Goal: Task Accomplishment & Management: Manage account settings

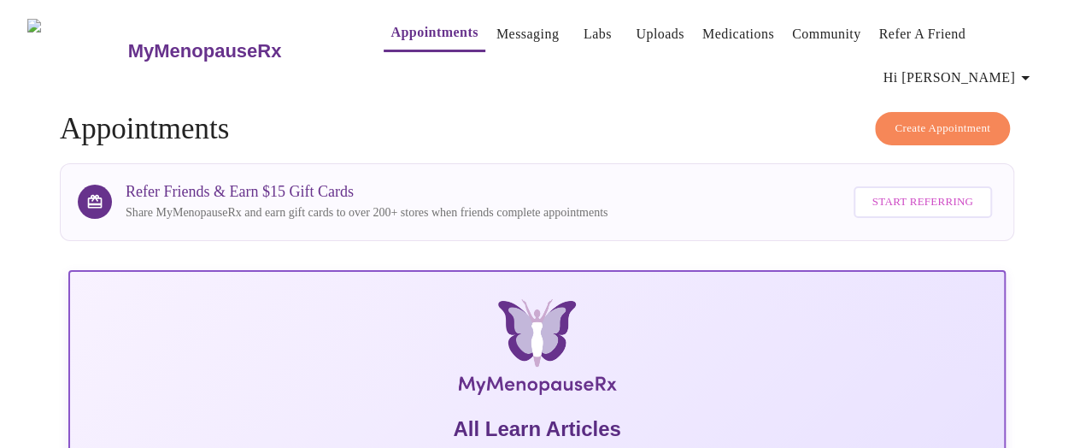
click at [1007, 67] on span "Hi [PERSON_NAME]" at bounding box center [960, 78] width 152 height 24
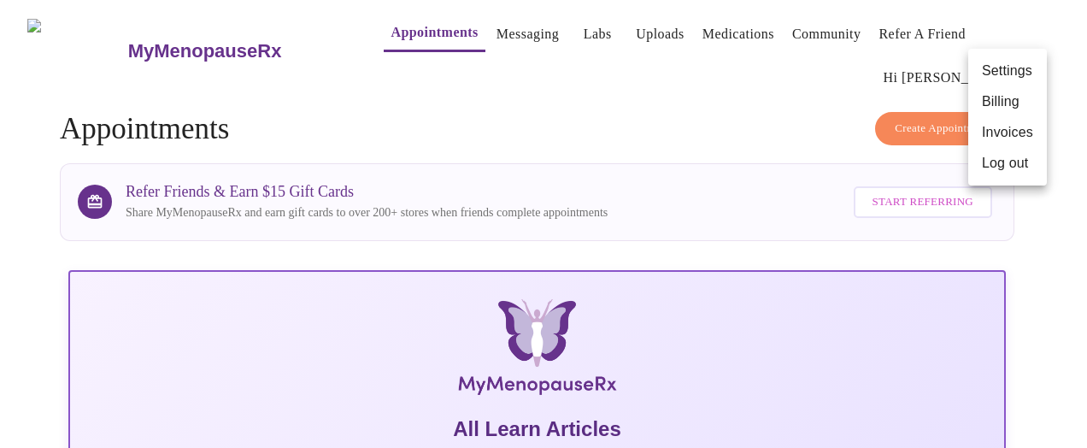
click at [650, 127] on div at bounding box center [543, 224] width 1087 height 448
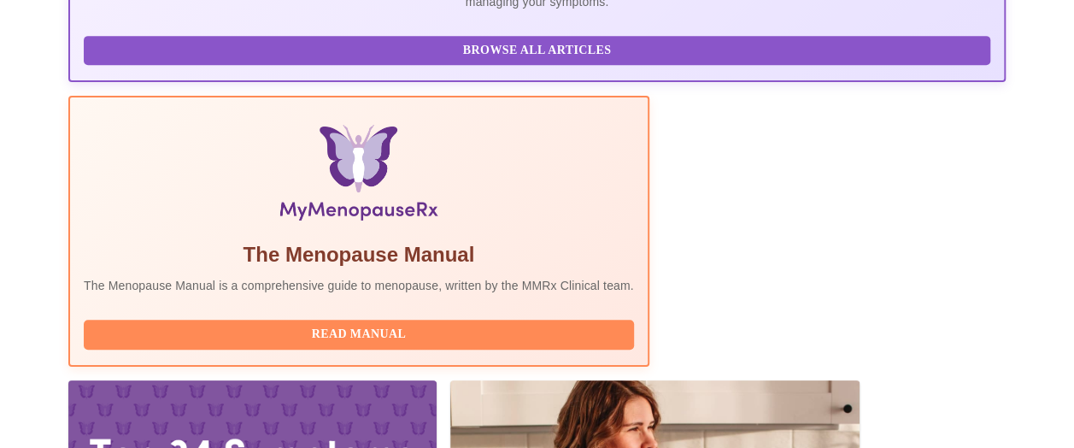
scroll to position [509, 0]
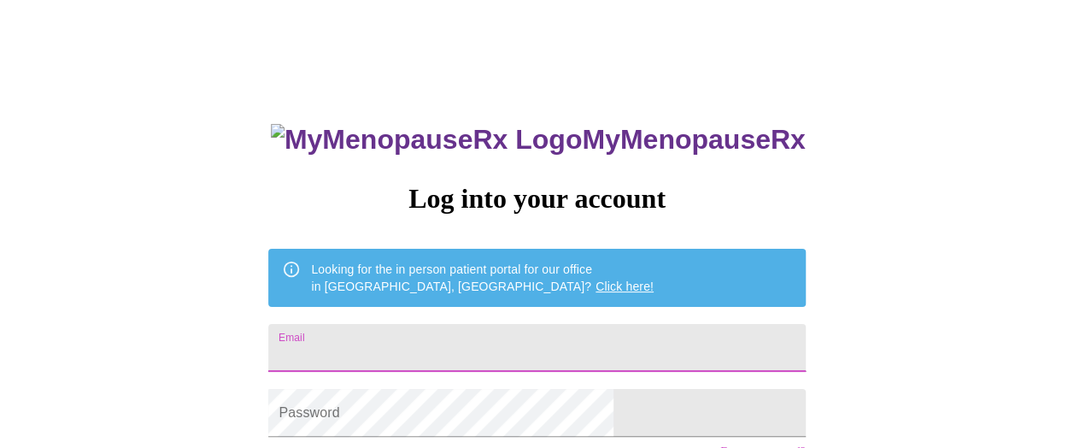
click at [453, 341] on input "Email" at bounding box center [536, 348] width 537 height 48
click at [496, 350] on input "Email" at bounding box center [536, 348] width 537 height 48
type input "nicie.murphy@gmail.com"
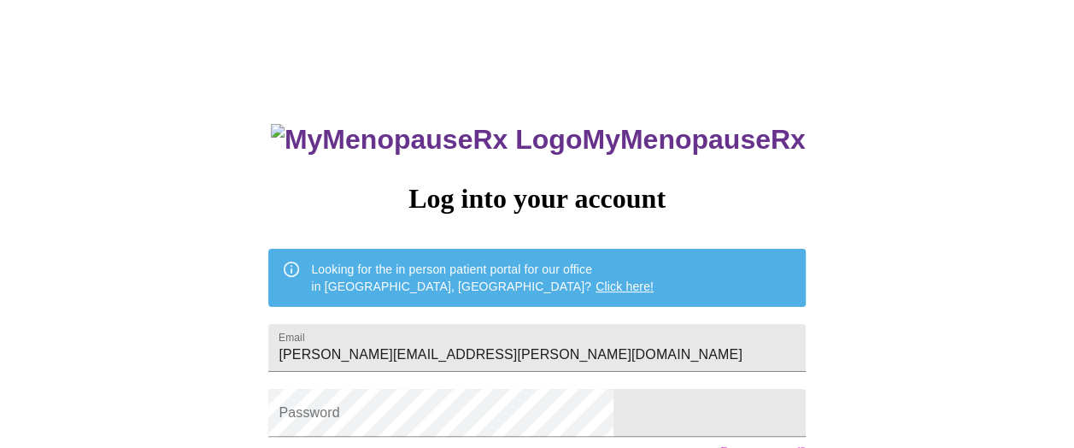
click at [798, 289] on div "MyMenopauseRx Log into your account Looking for the in person patient portal fo…" at bounding box center [537, 276] width 1061 height 538
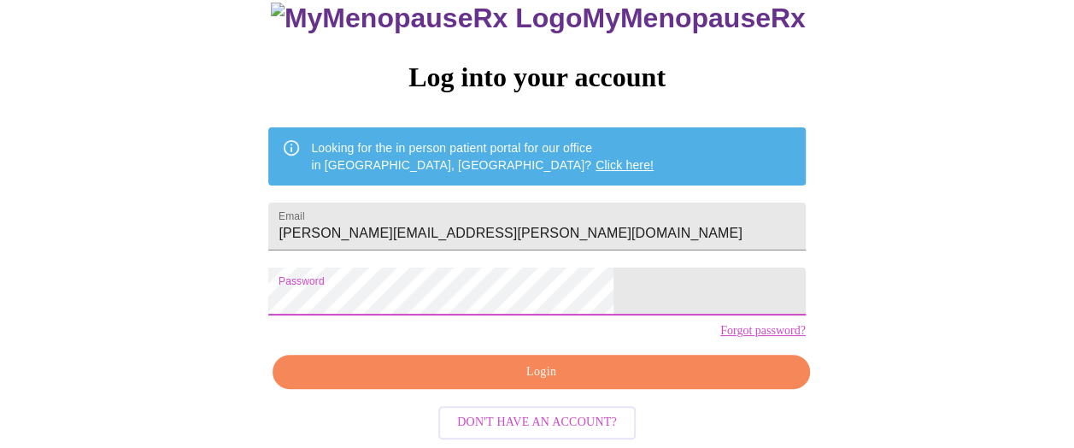
click at [517, 365] on span "Login" at bounding box center [540, 372] width 497 height 21
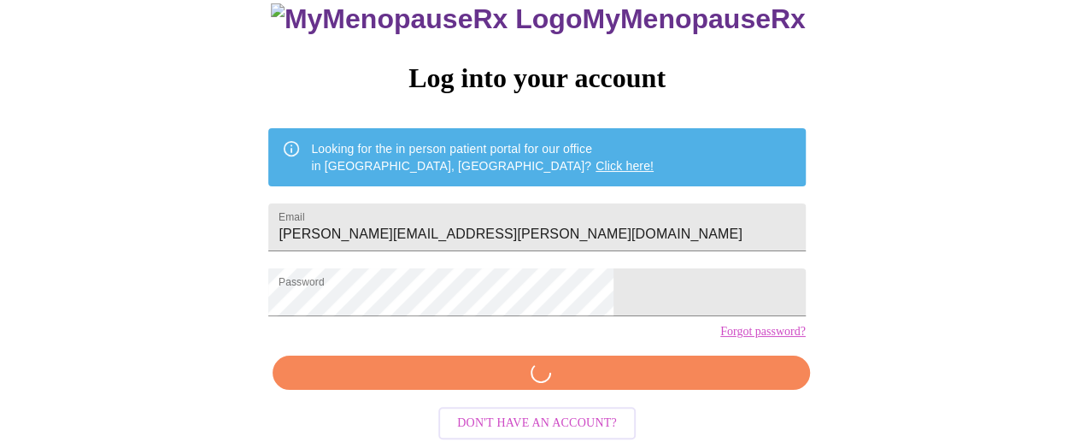
scroll to position [149, 0]
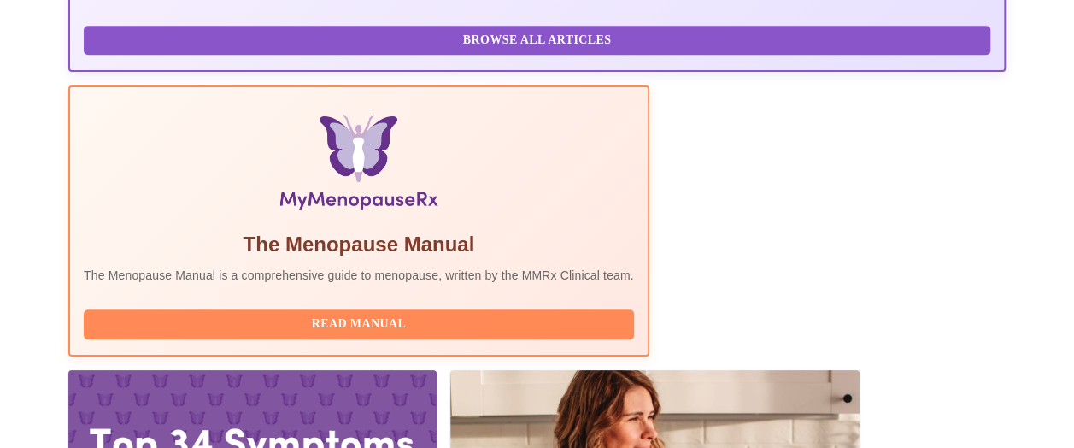
scroll to position [509, 0]
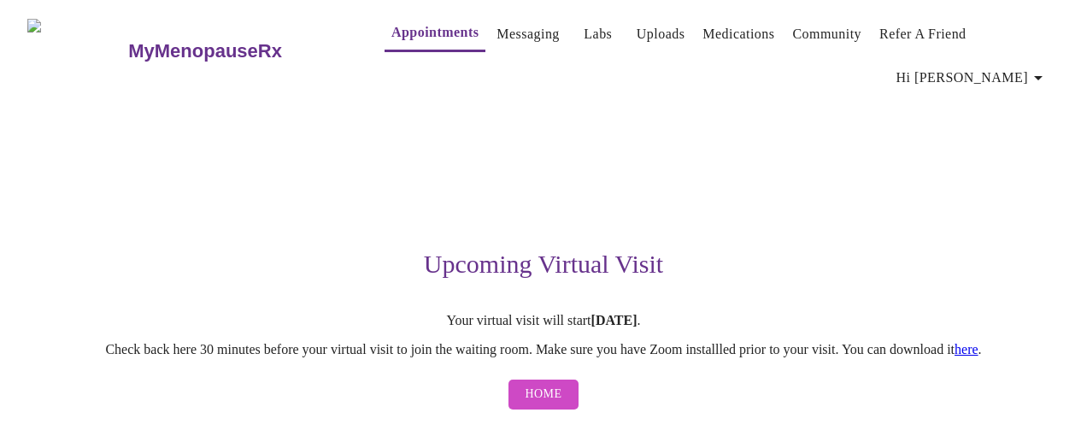
click at [405, 44] on link "Appointments" at bounding box center [434, 33] width 87 height 24
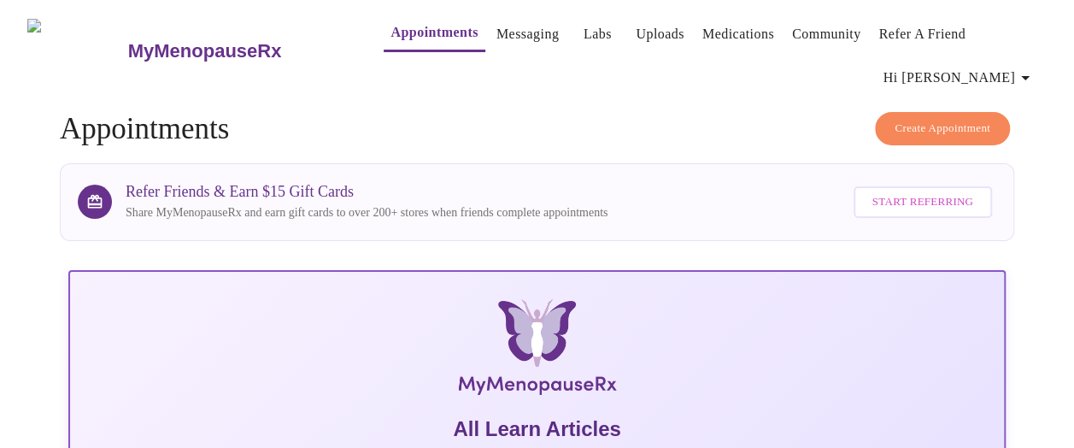
click at [1021, 77] on span "Hi [PERSON_NAME]" at bounding box center [960, 78] width 152 height 24
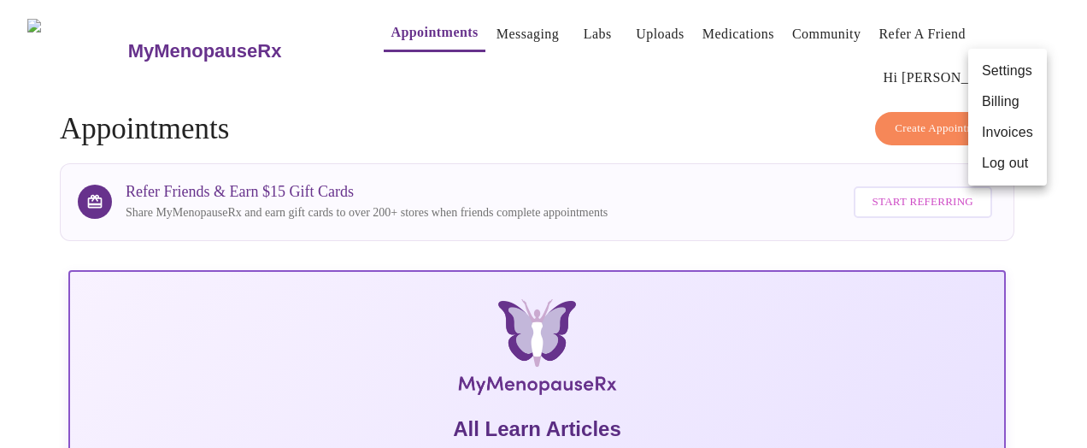
click at [1010, 132] on li "Invoices" at bounding box center [1007, 132] width 79 height 31
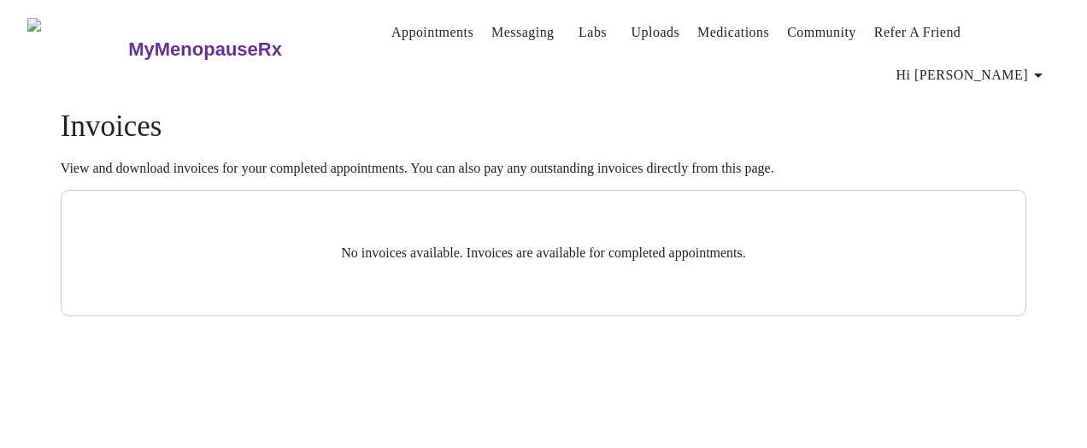
click at [1017, 63] on span "Hi [PERSON_NAME]" at bounding box center [973, 75] width 152 height 24
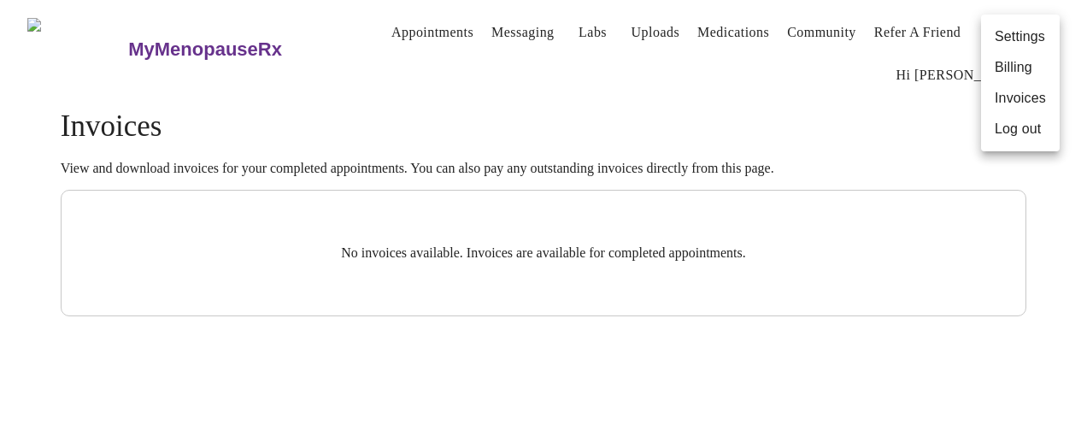
click at [1017, 39] on li "Settings" at bounding box center [1020, 36] width 79 height 31
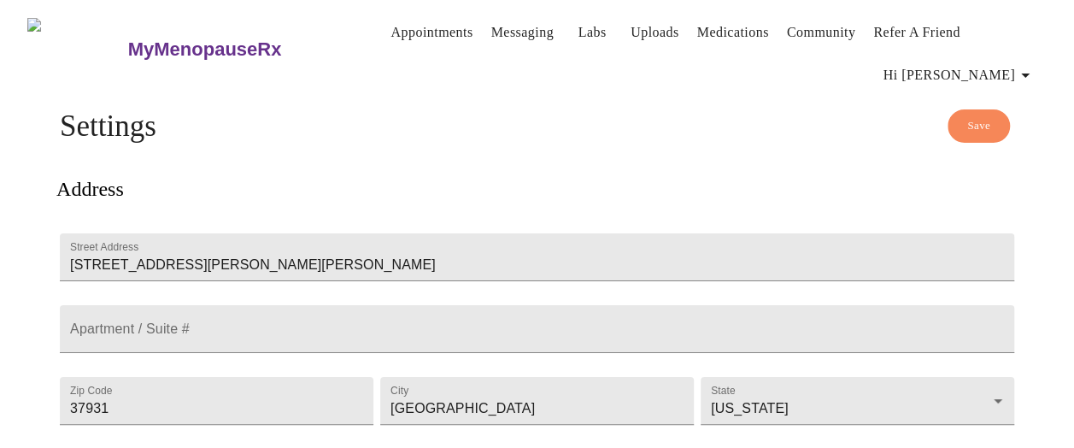
click at [1000, 65] on span "Hi [PERSON_NAME]" at bounding box center [960, 75] width 152 height 24
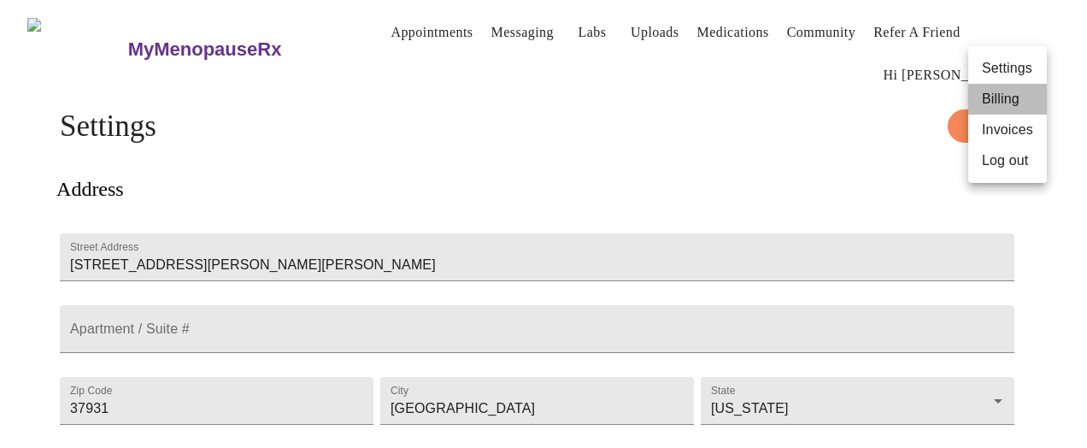
click at [995, 107] on li "Billing" at bounding box center [1007, 99] width 79 height 31
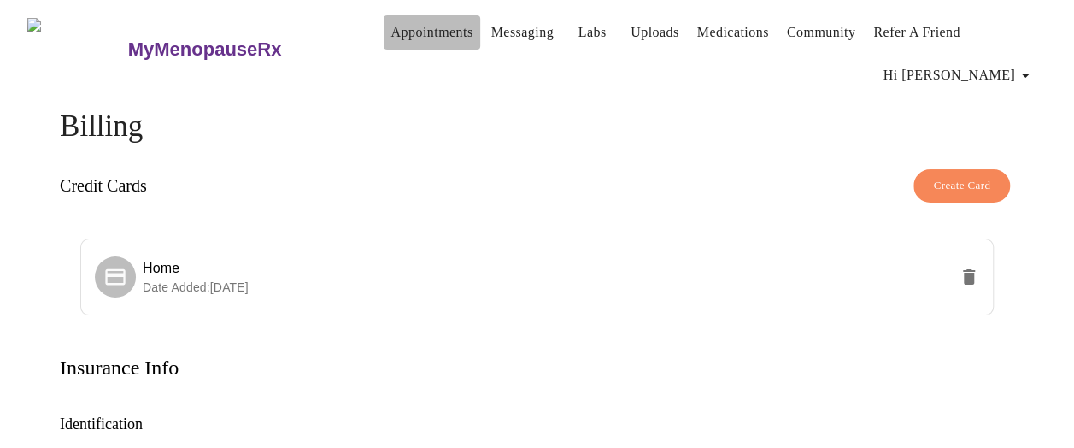
click at [398, 29] on link "Appointments" at bounding box center [432, 33] width 82 height 24
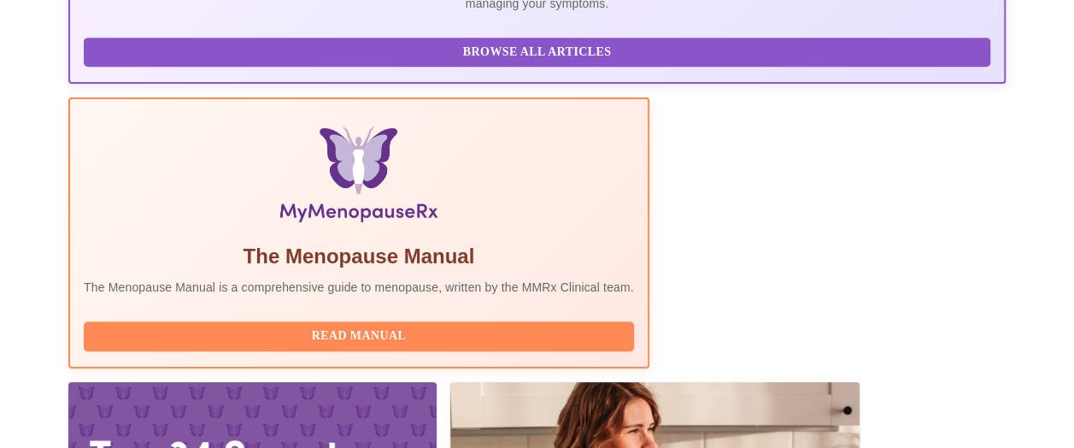
scroll to position [509, 0]
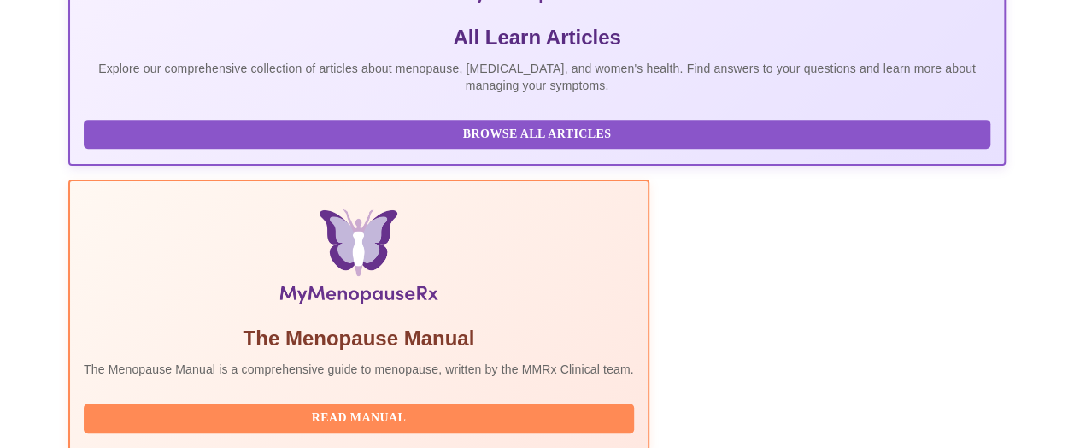
scroll to position [375, 0]
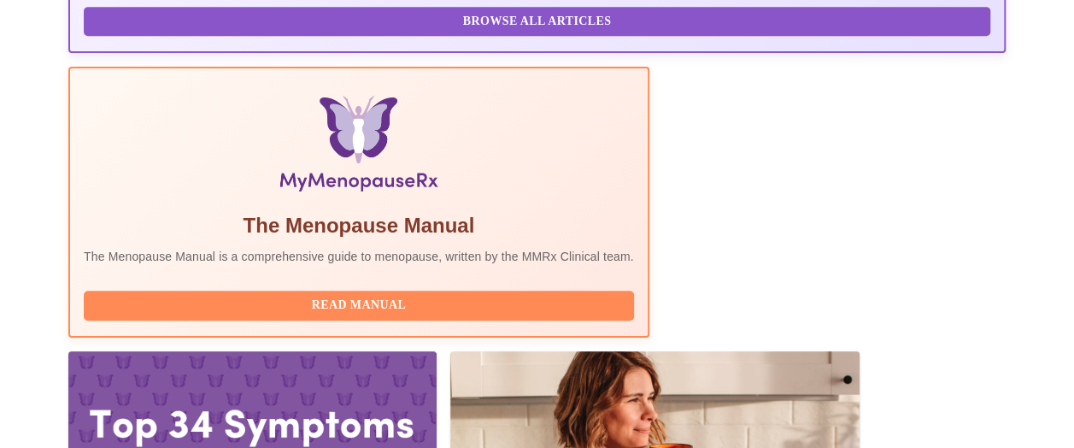
scroll to position [509, 0]
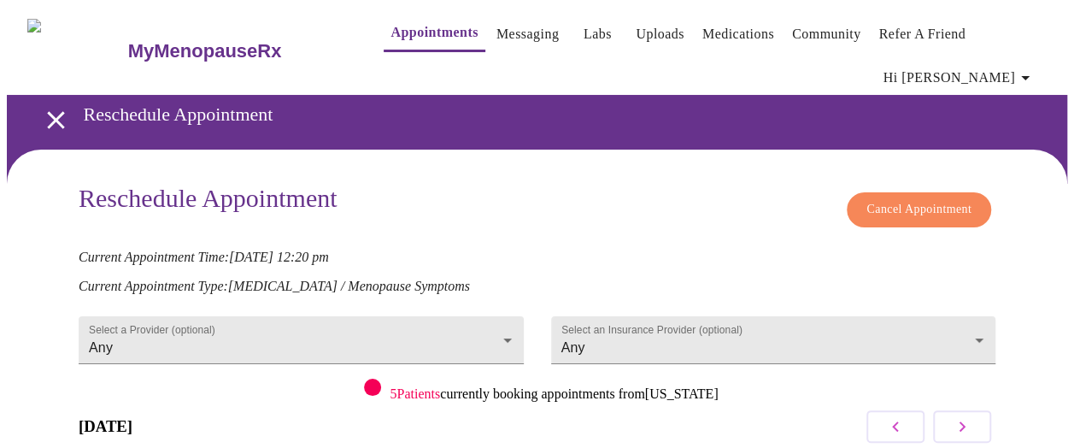
click at [595, 250] on p "Current Appointment Time: Sep 8, 2025 12:20 pm" at bounding box center [537, 257] width 917 height 15
click at [891, 199] on span "Cancel Appointment" at bounding box center [919, 209] width 105 height 21
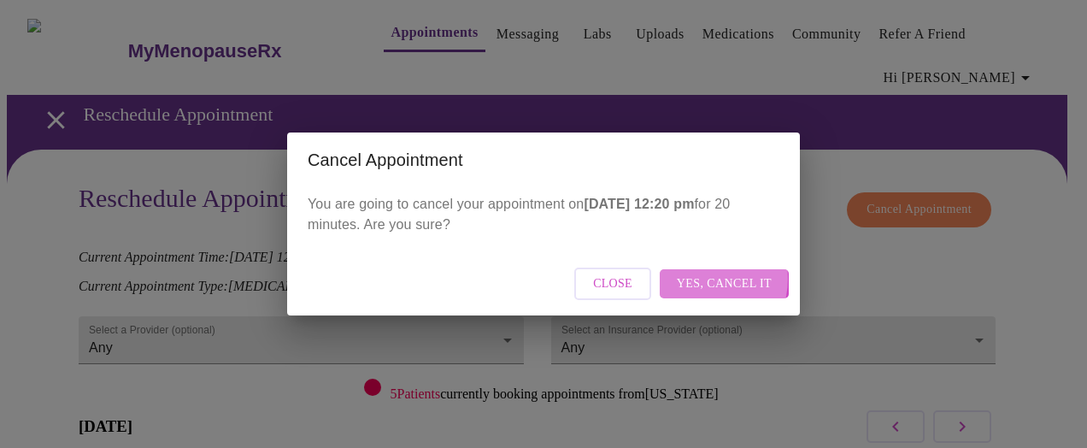
click at [704, 279] on span "Yes, cancel it" at bounding box center [724, 284] width 95 height 21
click at [672, 282] on span "Close" at bounding box center [687, 284] width 39 height 21
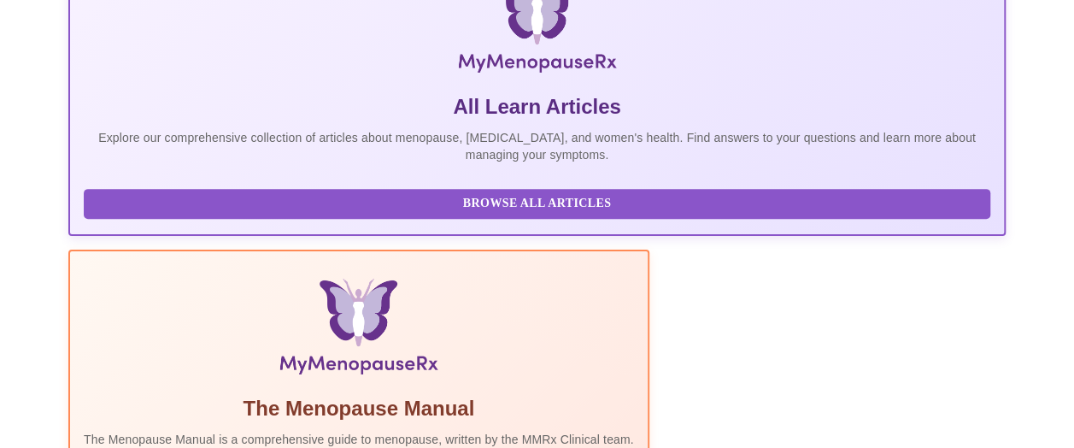
scroll to position [260, 0]
